Goal: Check status

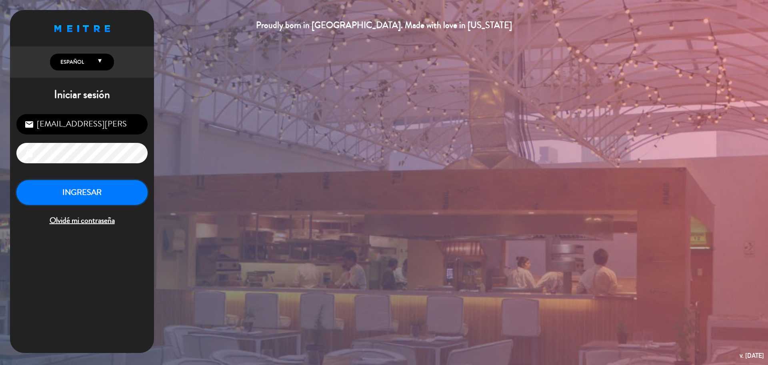
click at [82, 190] on button "INGRESAR" at bounding box center [81, 192] width 131 height 25
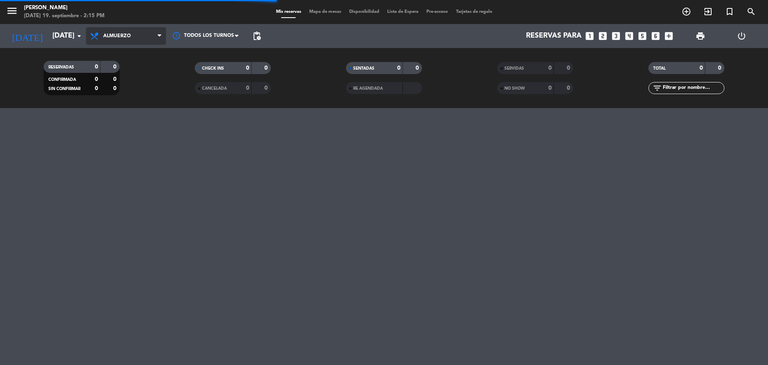
click at [111, 36] on span "Almuerzo" at bounding box center [117, 36] width 28 height 6
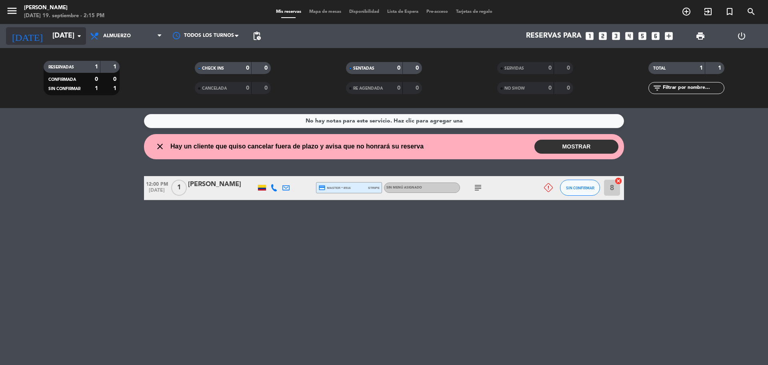
click at [72, 32] on input "[DATE]" at bounding box center [94, 36] width 93 height 16
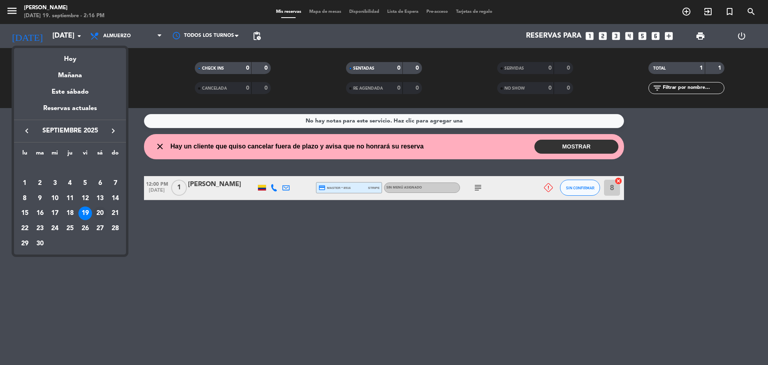
click at [102, 213] on div "20" at bounding box center [100, 213] width 14 height 14
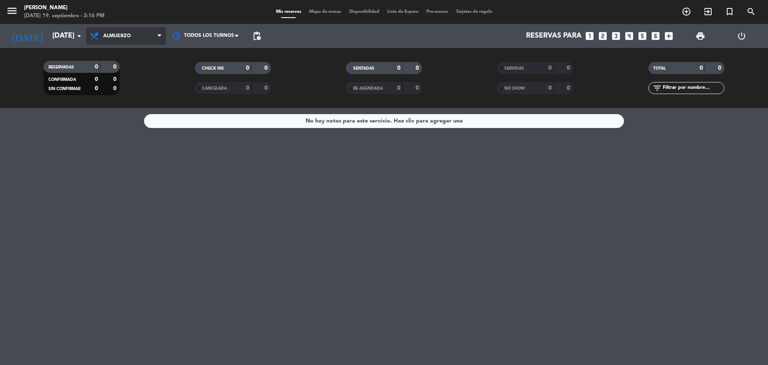
click at [108, 38] on span "Almuerzo" at bounding box center [117, 36] width 28 height 6
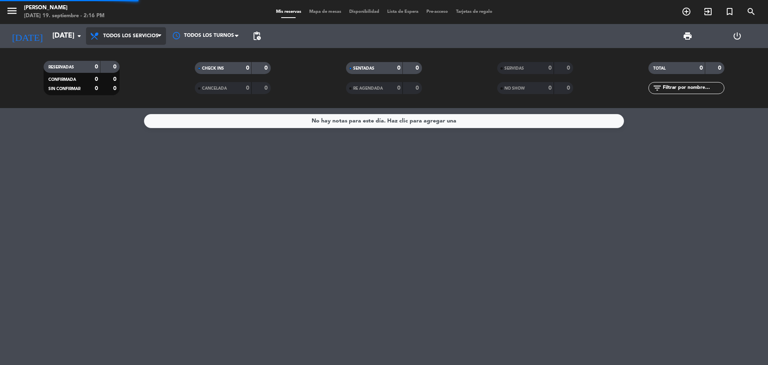
click at [146, 58] on div "menu [PERSON_NAME] [DATE] 19. septiembre - 2:16 PM Mis reservas Mapa de mesas D…" at bounding box center [384, 54] width 768 height 108
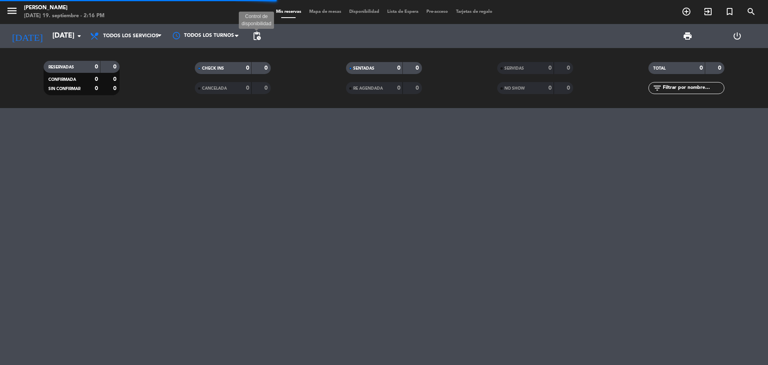
click at [256, 35] on span "pending_actions" at bounding box center [257, 36] width 10 height 10
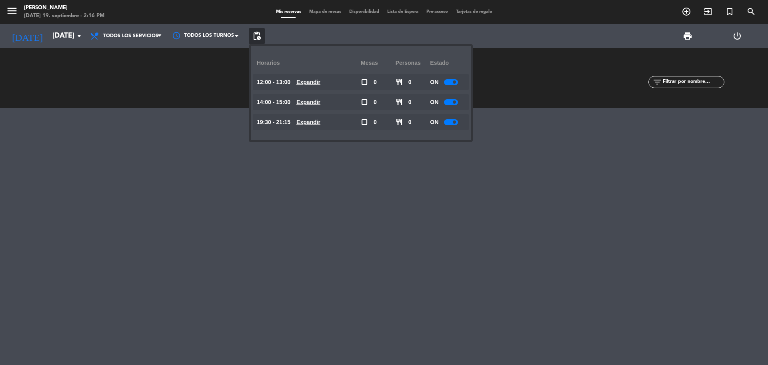
click at [116, 196] on div at bounding box center [384, 236] width 768 height 257
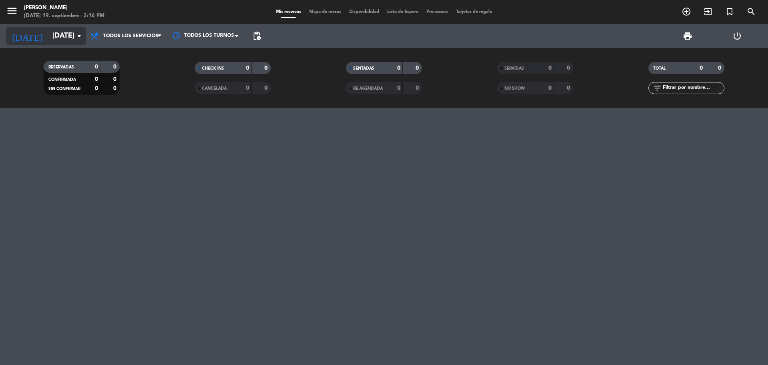
click at [81, 33] on icon "arrow_drop_down" at bounding box center [79, 36] width 10 height 10
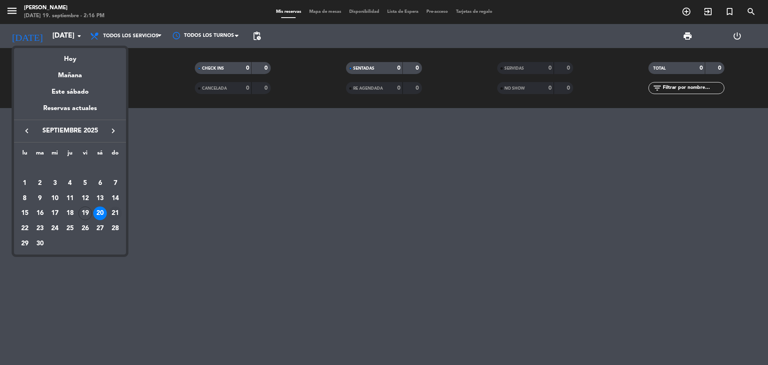
click at [118, 210] on div "21" at bounding box center [115, 213] width 14 height 14
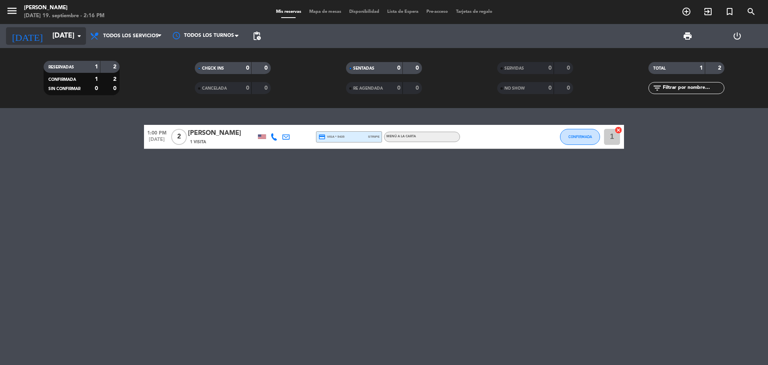
click at [78, 34] on icon "arrow_drop_down" at bounding box center [79, 36] width 10 height 10
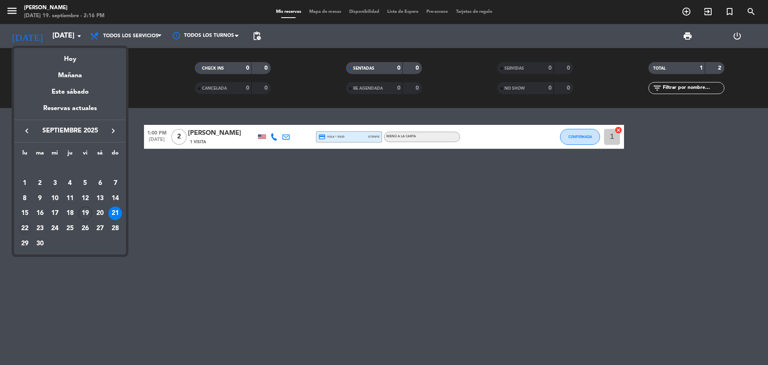
click at [29, 226] on div "22" at bounding box center [25, 229] width 14 height 14
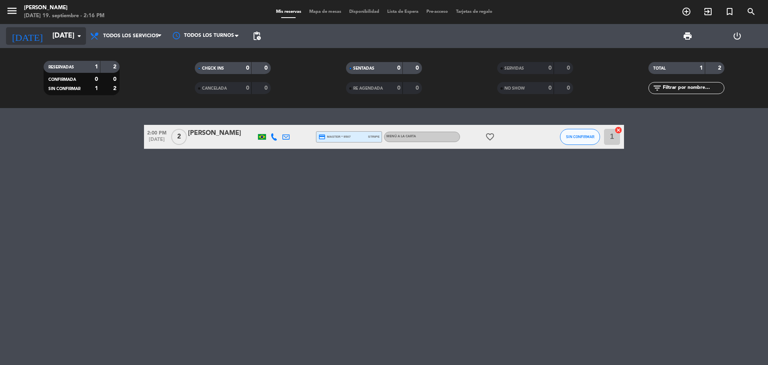
click at [78, 39] on icon "arrow_drop_down" at bounding box center [79, 36] width 10 height 10
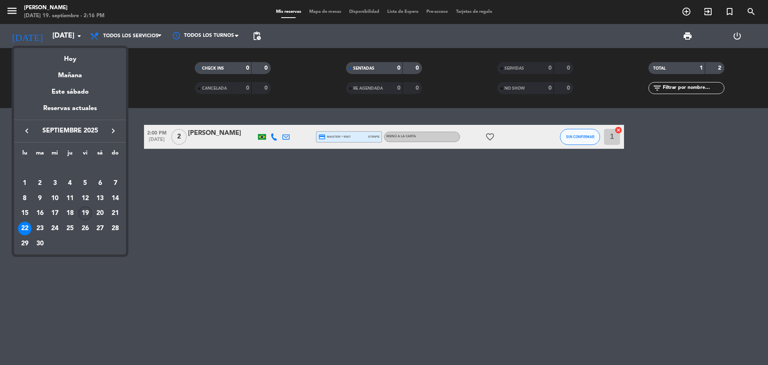
click at [84, 213] on div "19" at bounding box center [85, 213] width 14 height 14
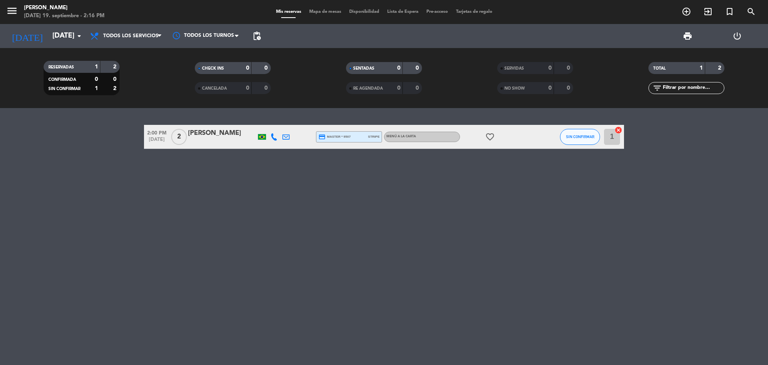
type input "[DATE]"
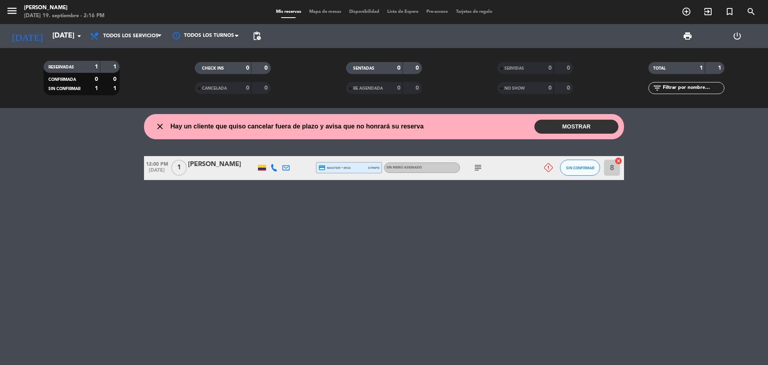
click at [476, 168] on icon "subject" at bounding box center [478, 168] width 10 height 10
click at [348, 250] on div "close Hay un cliente que quiso cancelar fuera de plazo y avisa que no honrará s…" at bounding box center [384, 236] width 768 height 257
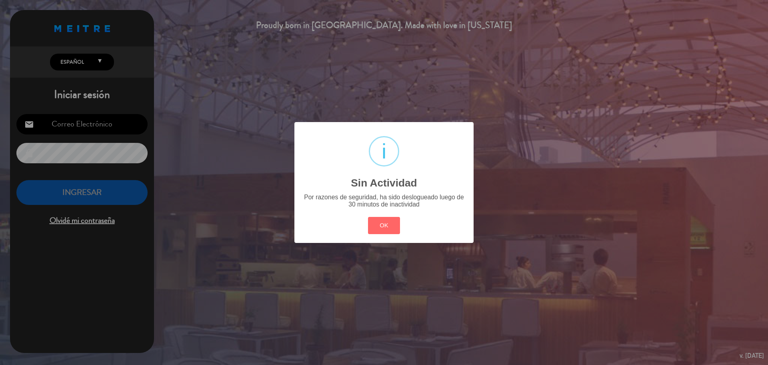
type input "[EMAIL_ADDRESS][PERSON_NAME][DOMAIN_NAME]"
